Goal: Navigation & Orientation: Find specific page/section

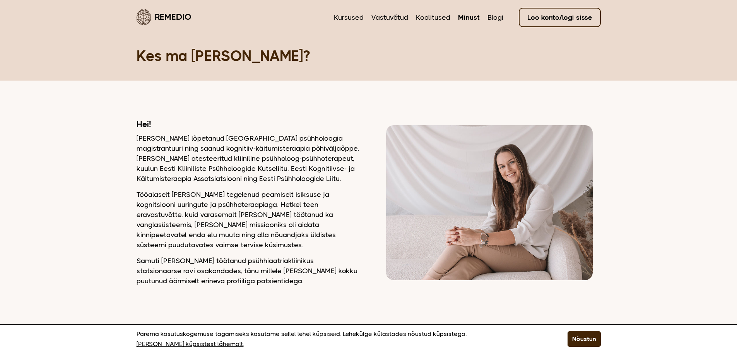
click at [576, 15] on link "Loo konto/logi sisse" at bounding box center [560, 17] width 82 height 19
click at [355, 16] on link "Kursused" at bounding box center [349, 17] width 30 height 10
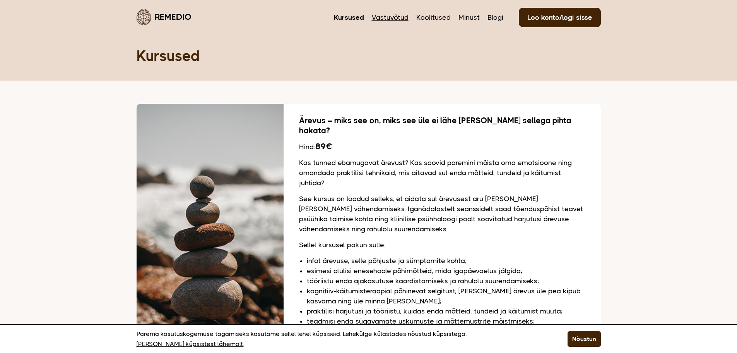
click at [386, 14] on link "Vastuvõtud" at bounding box center [390, 17] width 37 height 10
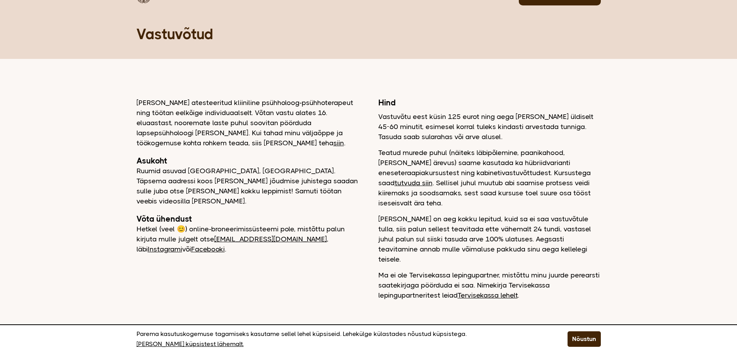
scroll to position [9, 0]
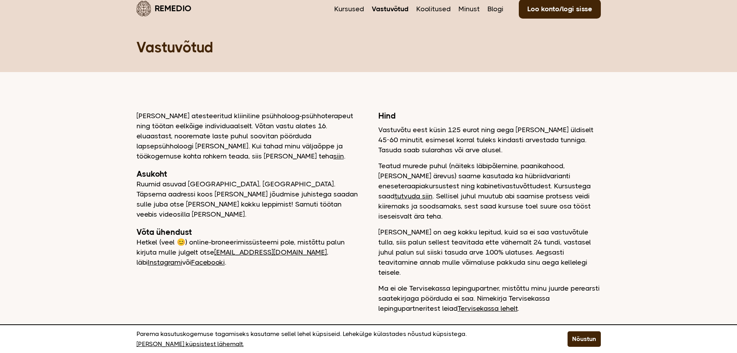
click at [182, 258] on link "Instagrami" at bounding box center [165, 262] width 34 height 8
click at [570, 3] on link "Loo konto/logi sisse" at bounding box center [560, 8] width 82 height 19
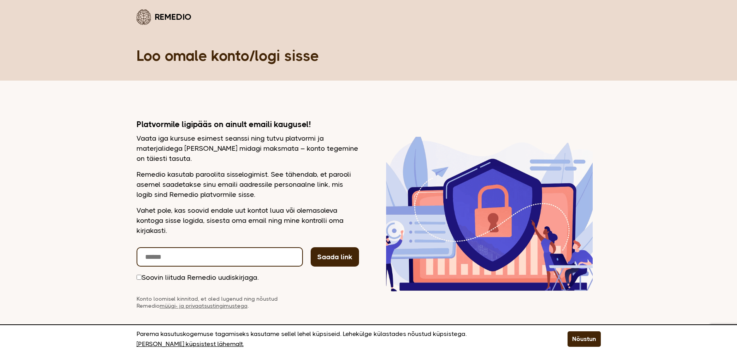
click at [205, 259] on input "email" at bounding box center [220, 256] width 166 height 19
type input "**********"
click at [325, 258] on button "Saada link" at bounding box center [335, 256] width 48 height 19
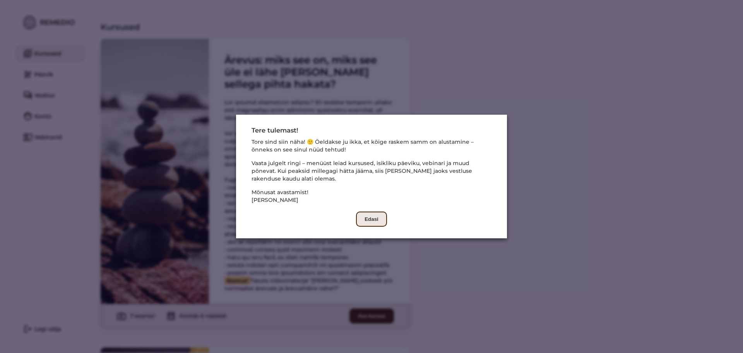
click at [367, 214] on button "Edasi" at bounding box center [371, 218] width 31 height 15
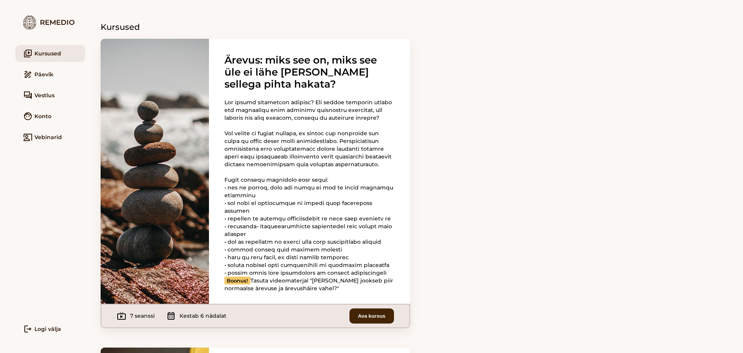
click at [326, 160] on div "Boonus! Tasuta videomaterjal "Kust jookseb piir normaalse ärevuse ja ärevushäir…" at bounding box center [309, 195] width 170 height 194
click at [248, 82] on h3 "Ärevus: miks see on, miks see üle ei lähe ja mida sellega pihta hakata?" at bounding box center [309, 72] width 170 height 36
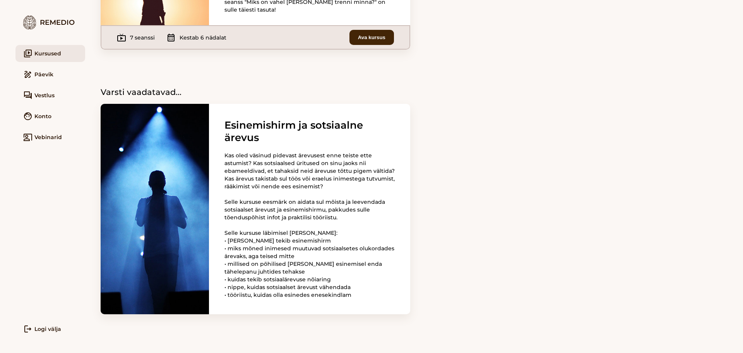
scroll to position [1351, 0]
click at [43, 69] on link "draw Päevik" at bounding box center [50, 74] width 70 height 17
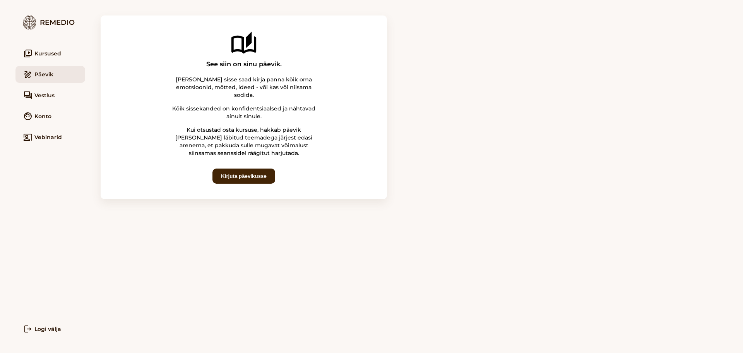
click at [40, 19] on div "Remedio" at bounding box center [50, 22] width 70 height 14
click at [43, 101] on link "forum Vestlus" at bounding box center [50, 95] width 70 height 17
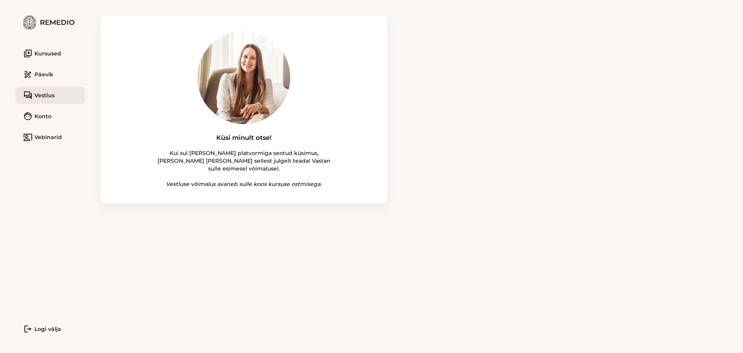
click at [43, 117] on link "face Konto" at bounding box center [50, 116] width 70 height 17
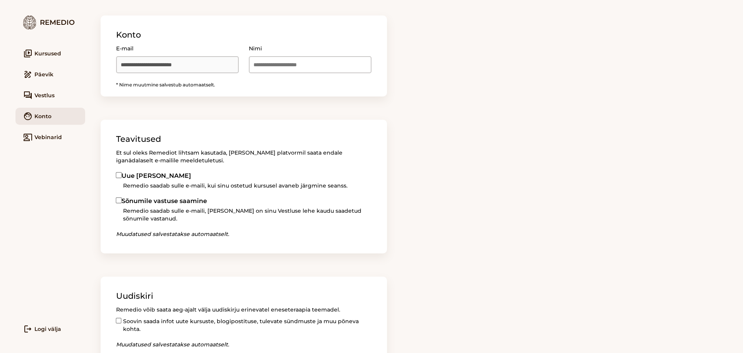
click at [239, 58] on input "E-mail" at bounding box center [177, 64] width 123 height 17
type input "******"
click at [256, 91] on section "**********" at bounding box center [244, 55] width 286 height 81
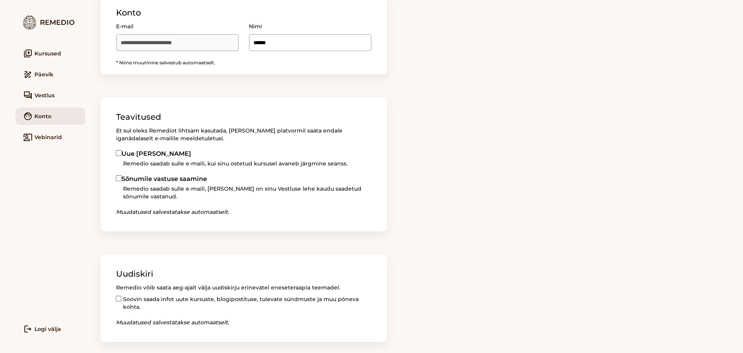
scroll to position [34, 0]
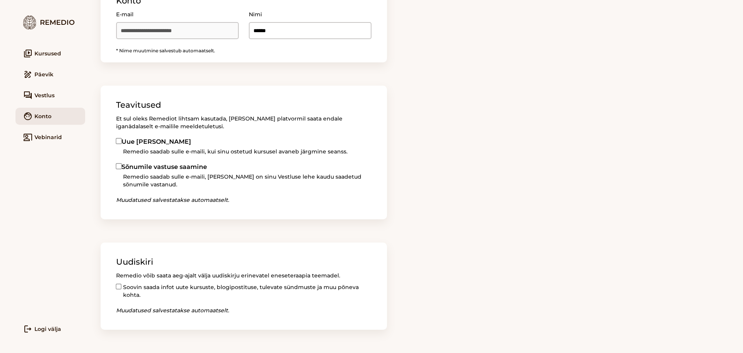
click at [54, 135] on link "co_present Vebinarid" at bounding box center [50, 136] width 70 height 17
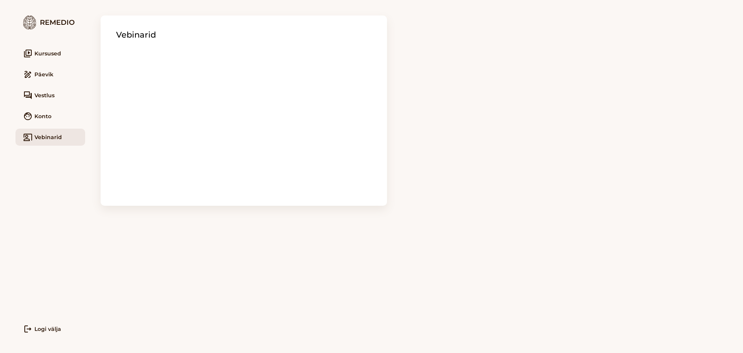
click at [407, 262] on main "Vebinarid" at bounding box center [414, 176] width 658 height 353
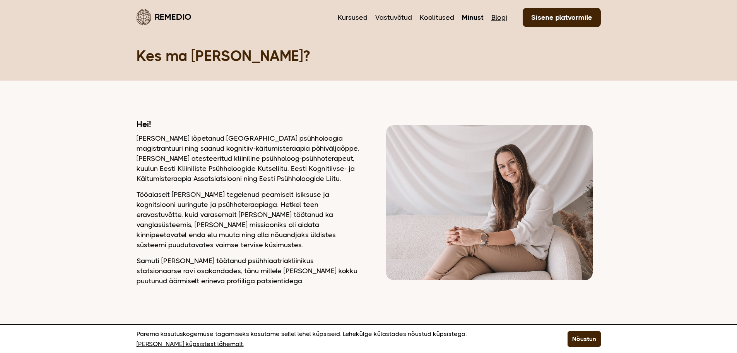
click at [504, 17] on link "Blogi" at bounding box center [500, 17] width 16 height 10
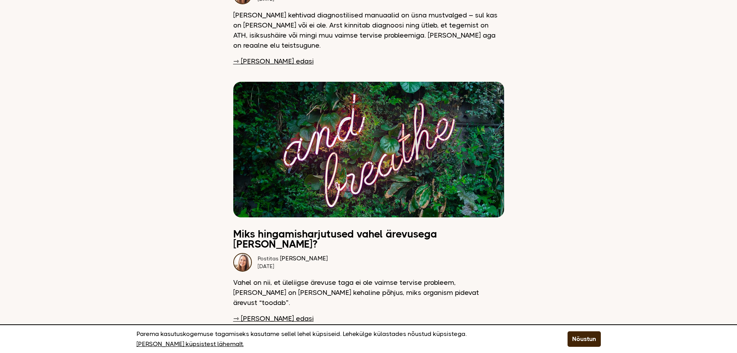
scroll to position [1316, 0]
